Goal: Information Seeking & Learning: Understand process/instructions

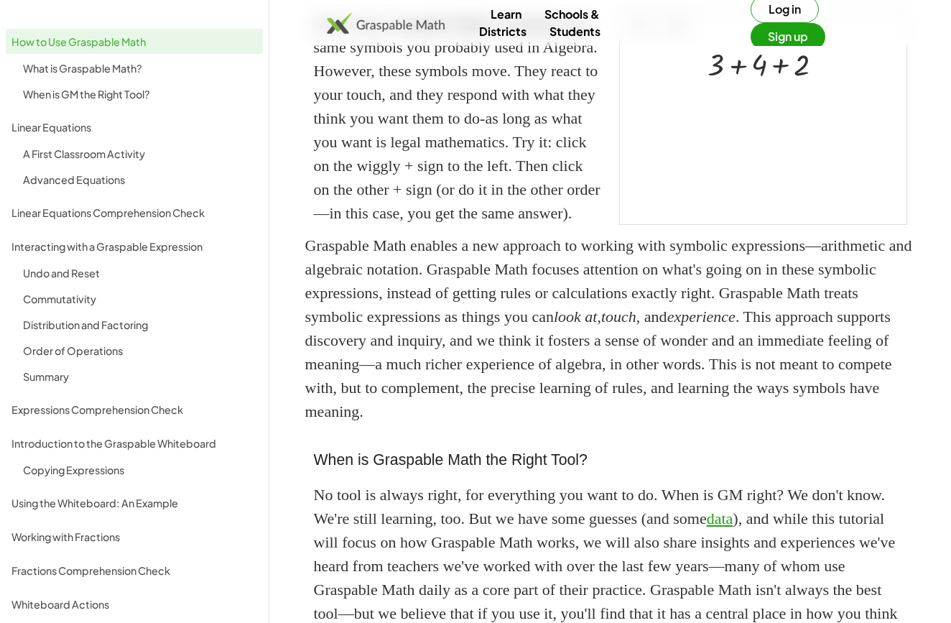
scroll to position [361, 0]
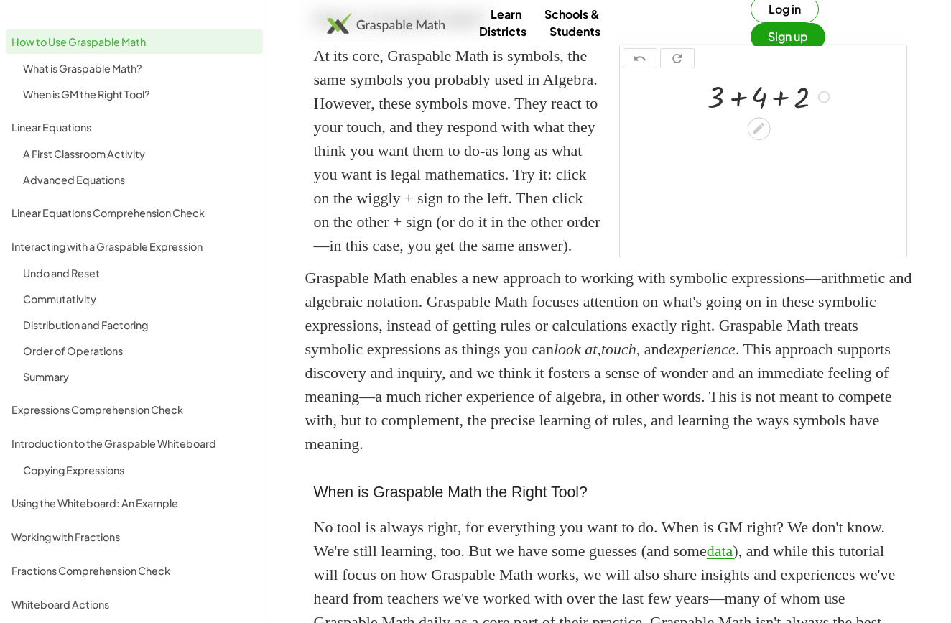
click at [741, 116] on div at bounding box center [772, 95] width 142 height 40
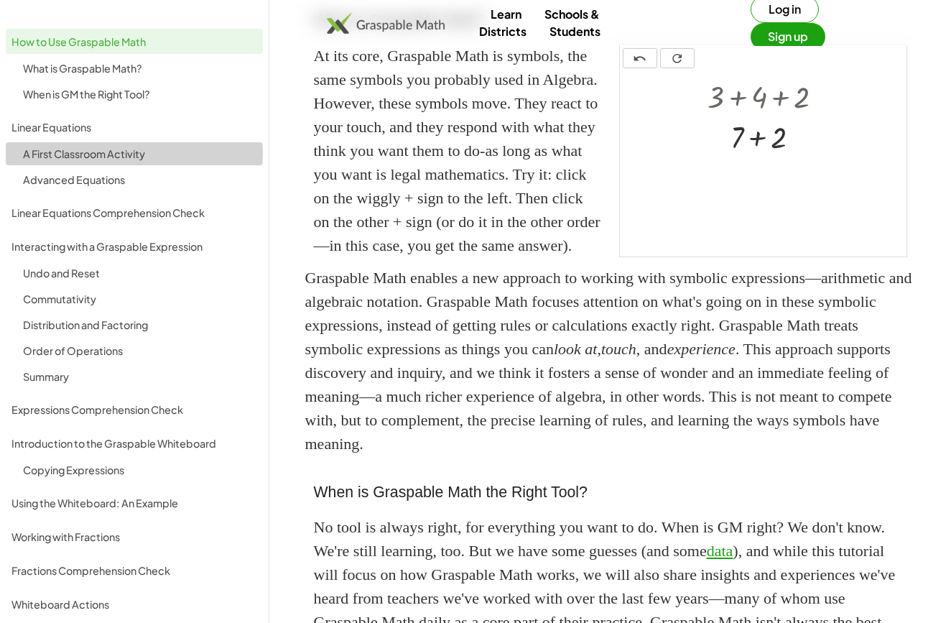
click at [82, 159] on div "A First Classroom Activity" at bounding box center [140, 153] width 234 height 17
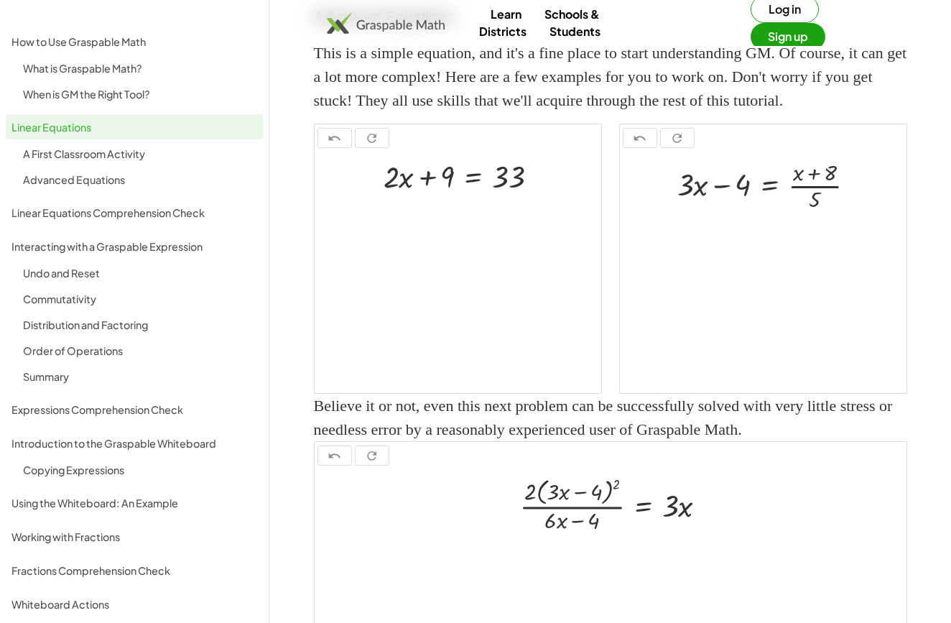
scroll to position [1379, 0]
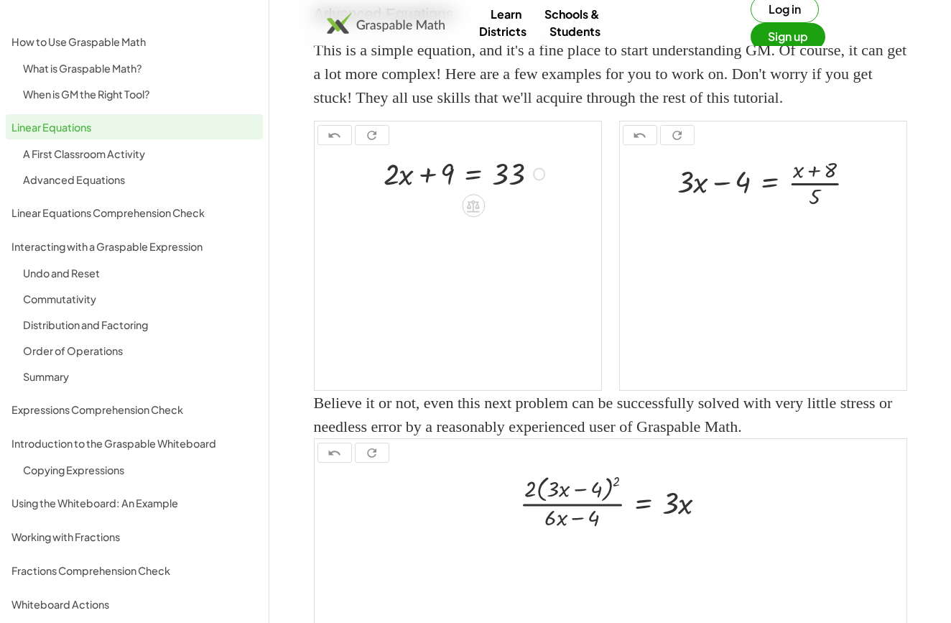
click at [426, 193] on div at bounding box center [466, 172] width 181 height 40
click at [394, 193] on div at bounding box center [466, 172] width 181 height 40
click at [532, 193] on div at bounding box center [466, 172] width 181 height 40
click at [540, 181] on div at bounding box center [539, 174] width 13 height 13
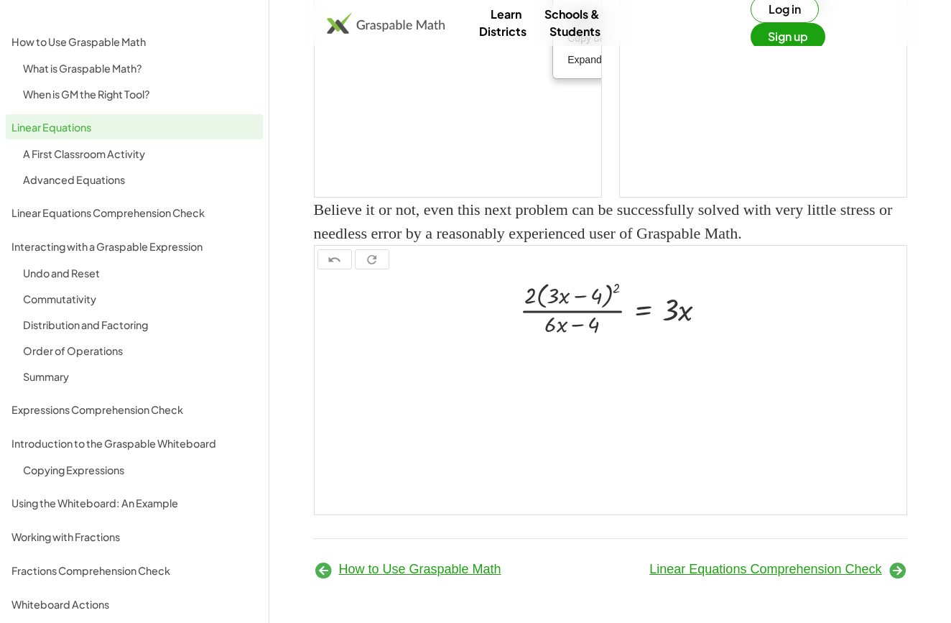
scroll to position [1618, 0]
click at [710, 308] on div at bounding box center [707, 309] width 13 height 13
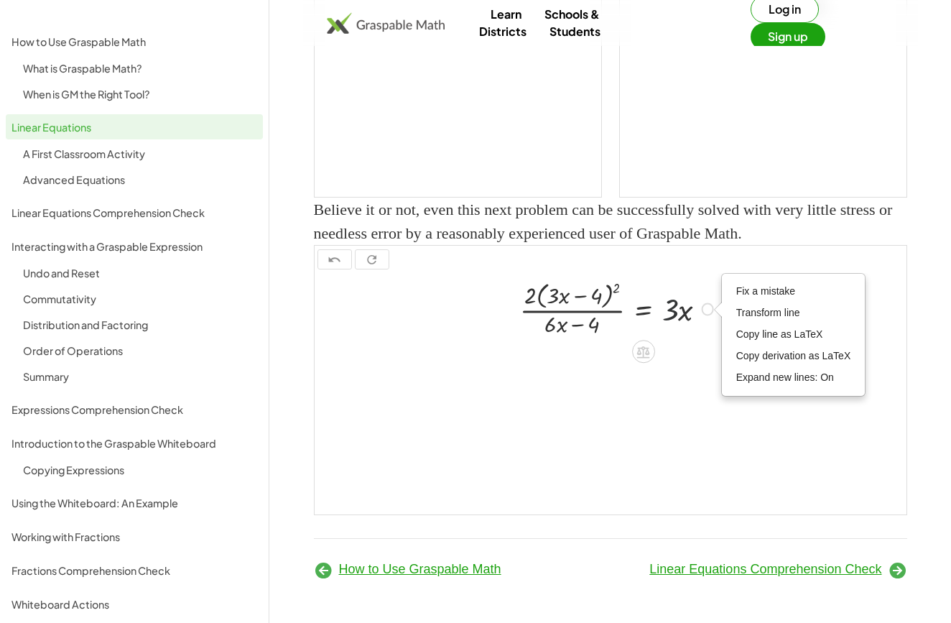
click at [674, 287] on div at bounding box center [619, 308] width 213 height 63
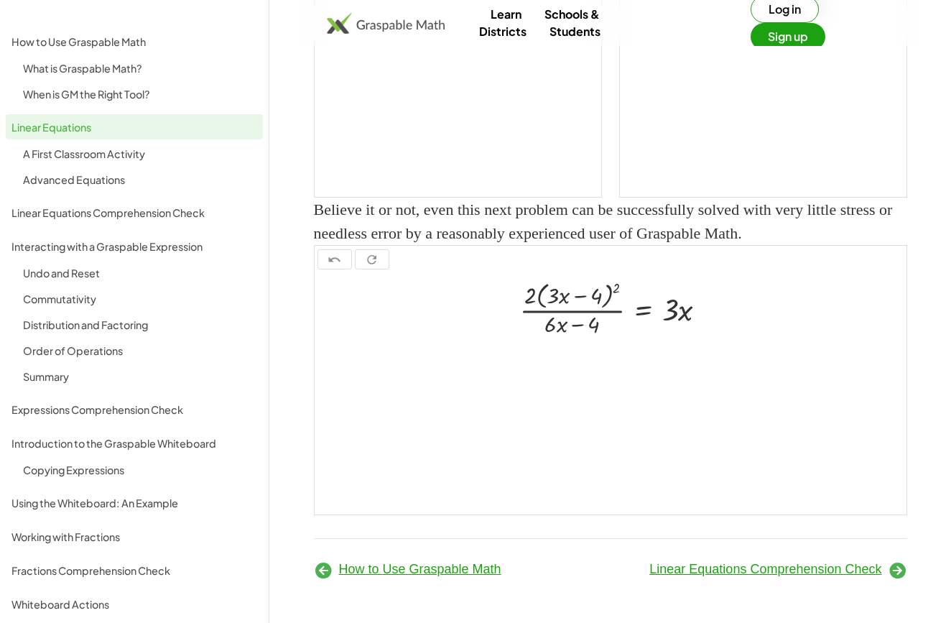
scroll to position [1368, 0]
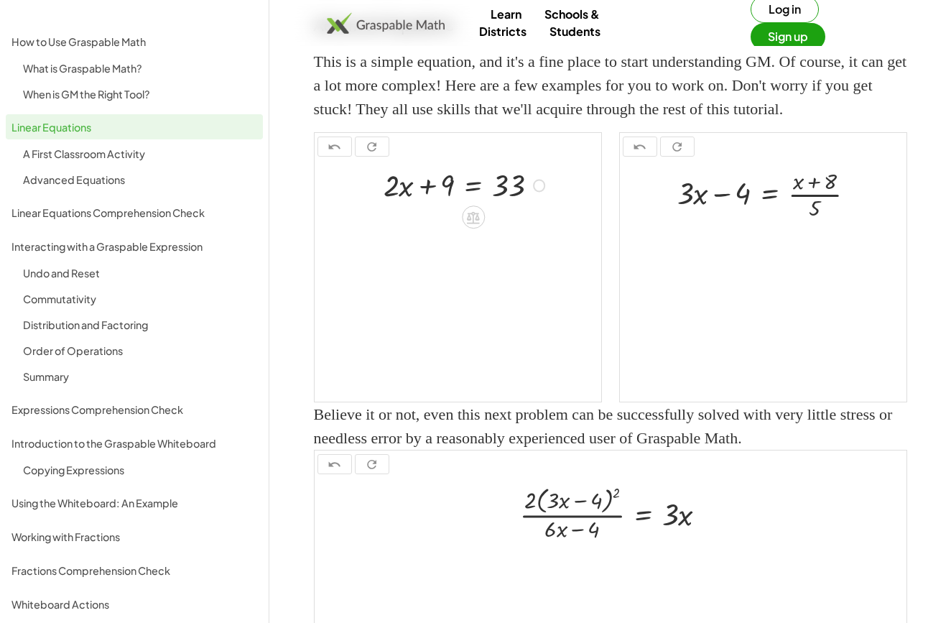
click at [537, 193] on div "Fix a mistake Transform line Copy line as LaTeX Copy derivation as LaTeX Expand…" at bounding box center [539, 186] width 13 height 13
click at [578, 270] on span "Expand new lines: On" at bounding box center [617, 264] width 98 height 11
click at [473, 224] on icon at bounding box center [473, 218] width 13 height 12
click at [420, 228] on span "+" at bounding box center [416, 218] width 9 height 21
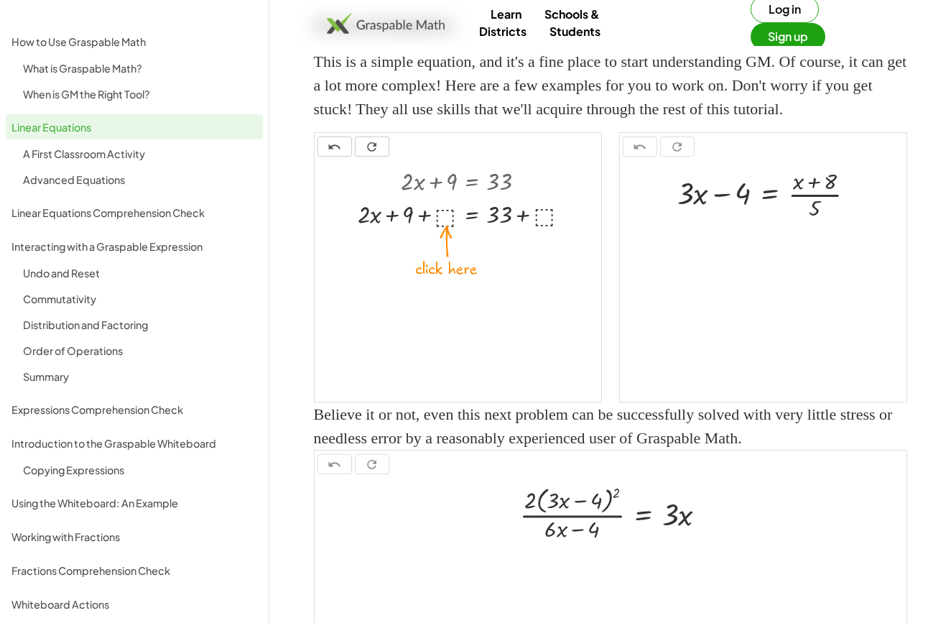
scroll to position [361, 0]
